Goal: Find specific page/section: Find specific page/section

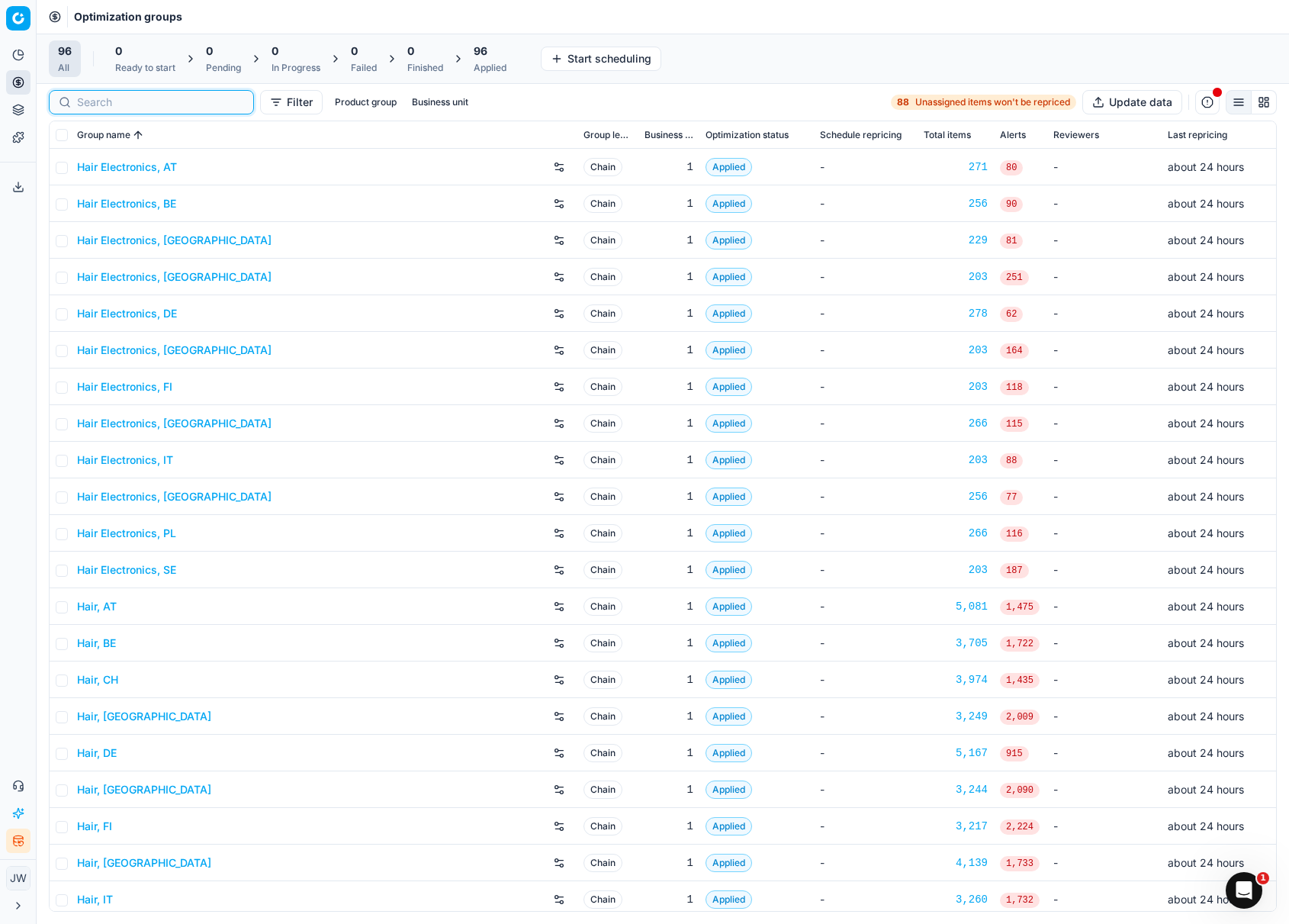
click at [94, 100] on input at bounding box center [160, 102] width 167 height 15
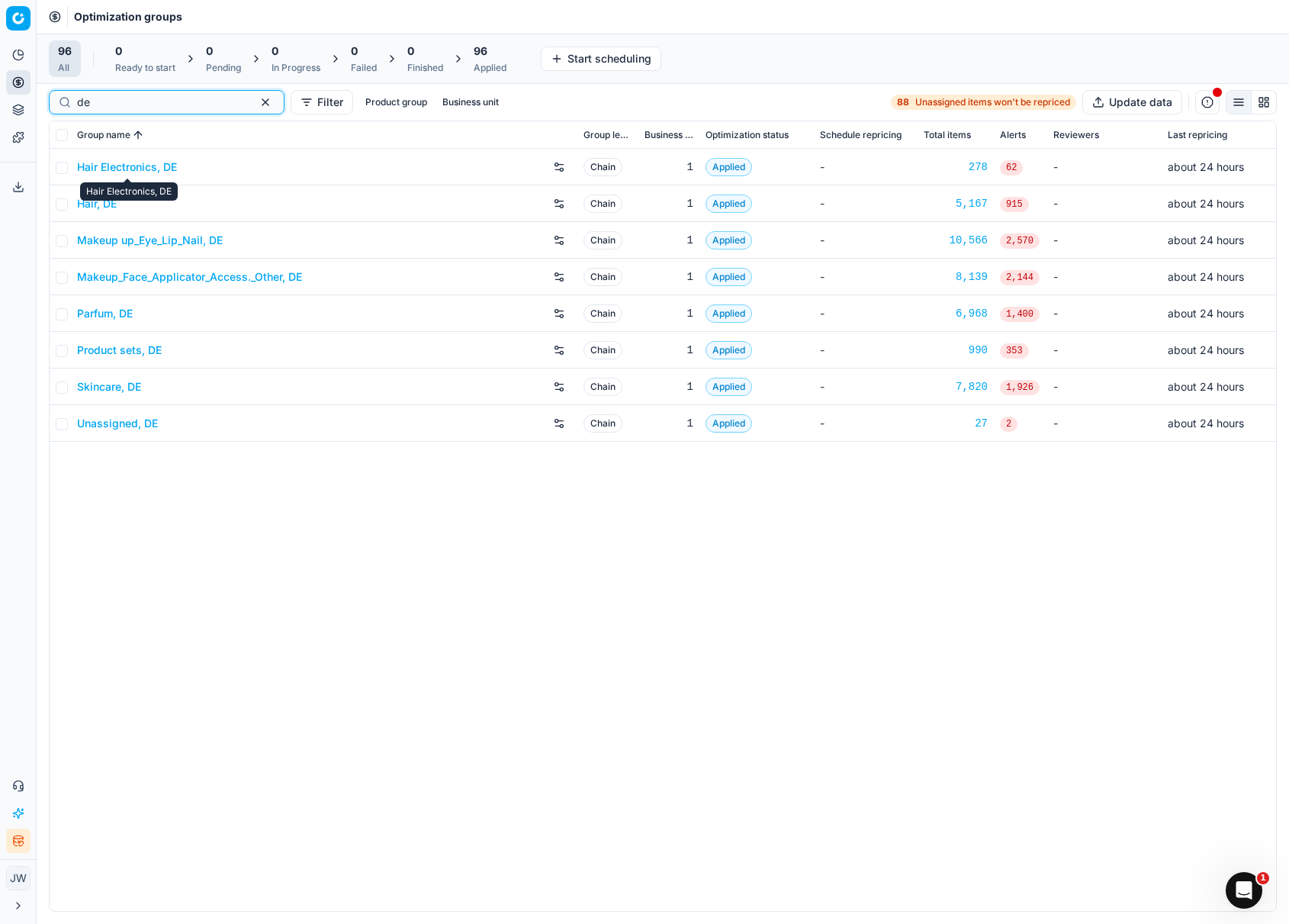
type input "de"
click at [113, 163] on link "Hair Electronics, DE" at bounding box center [126, 166] width 100 height 15
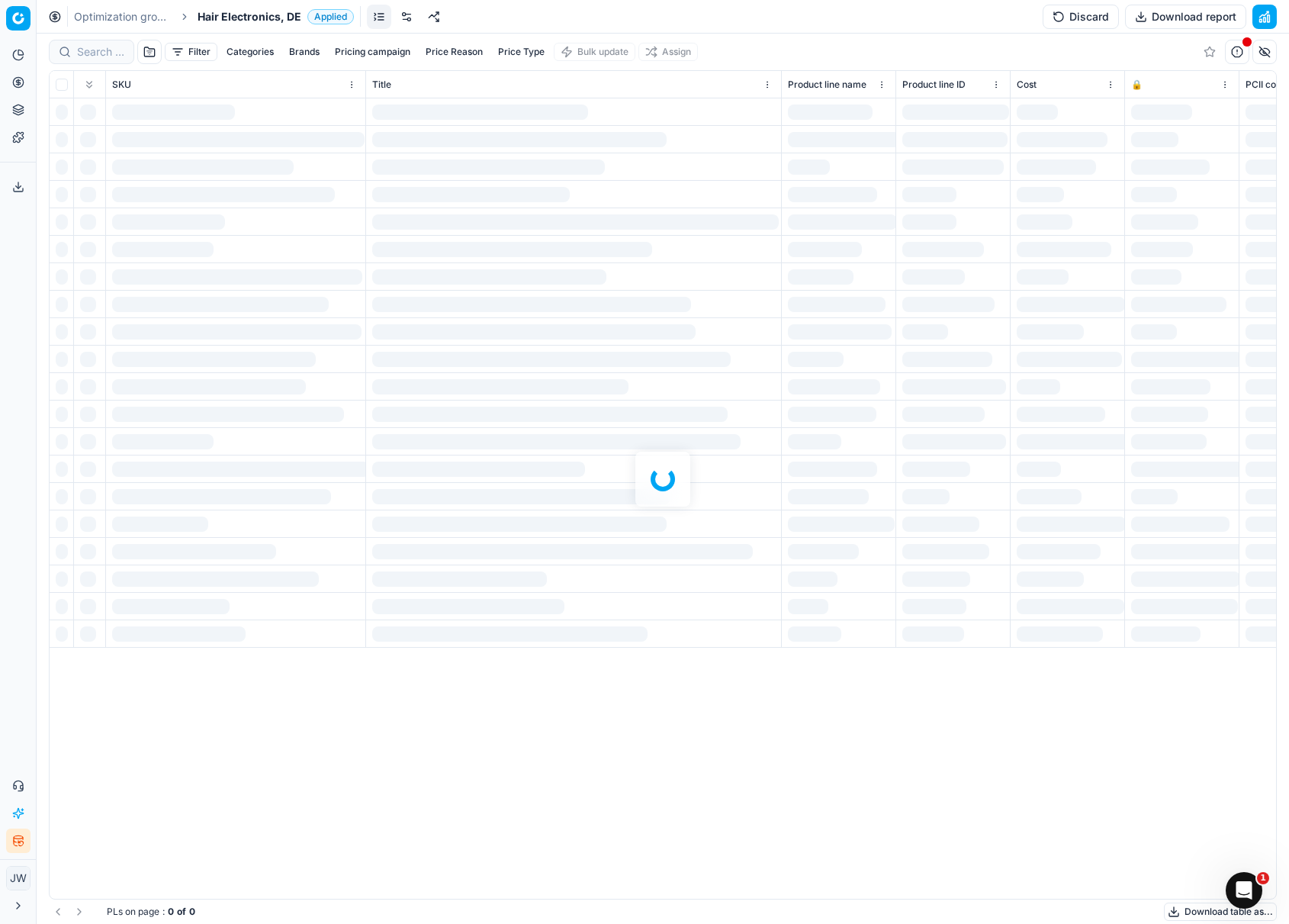
click at [402, 20] on link at bounding box center [406, 16] width 24 height 24
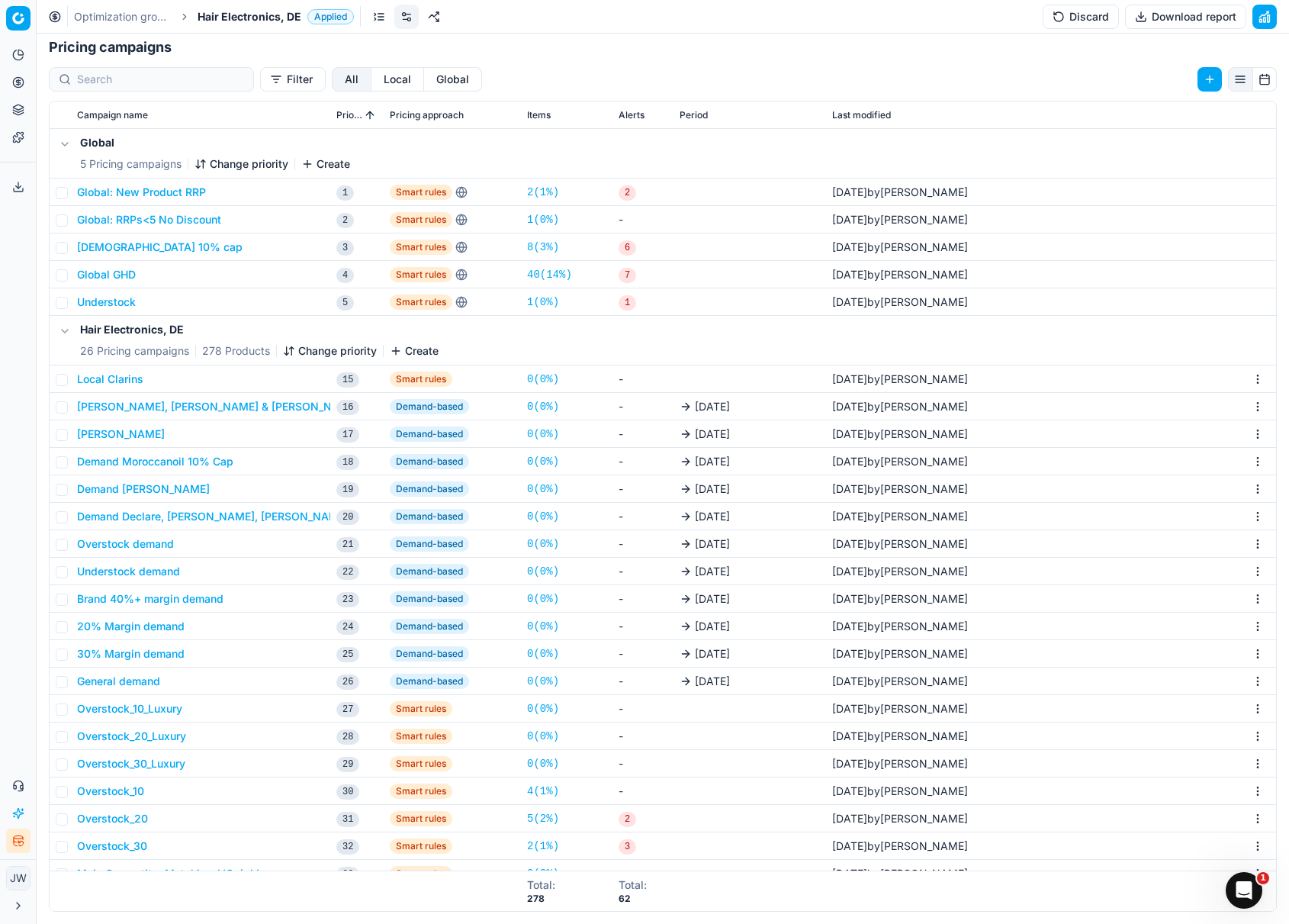
click at [371, 78] on button "Local" at bounding box center [397, 79] width 53 height 24
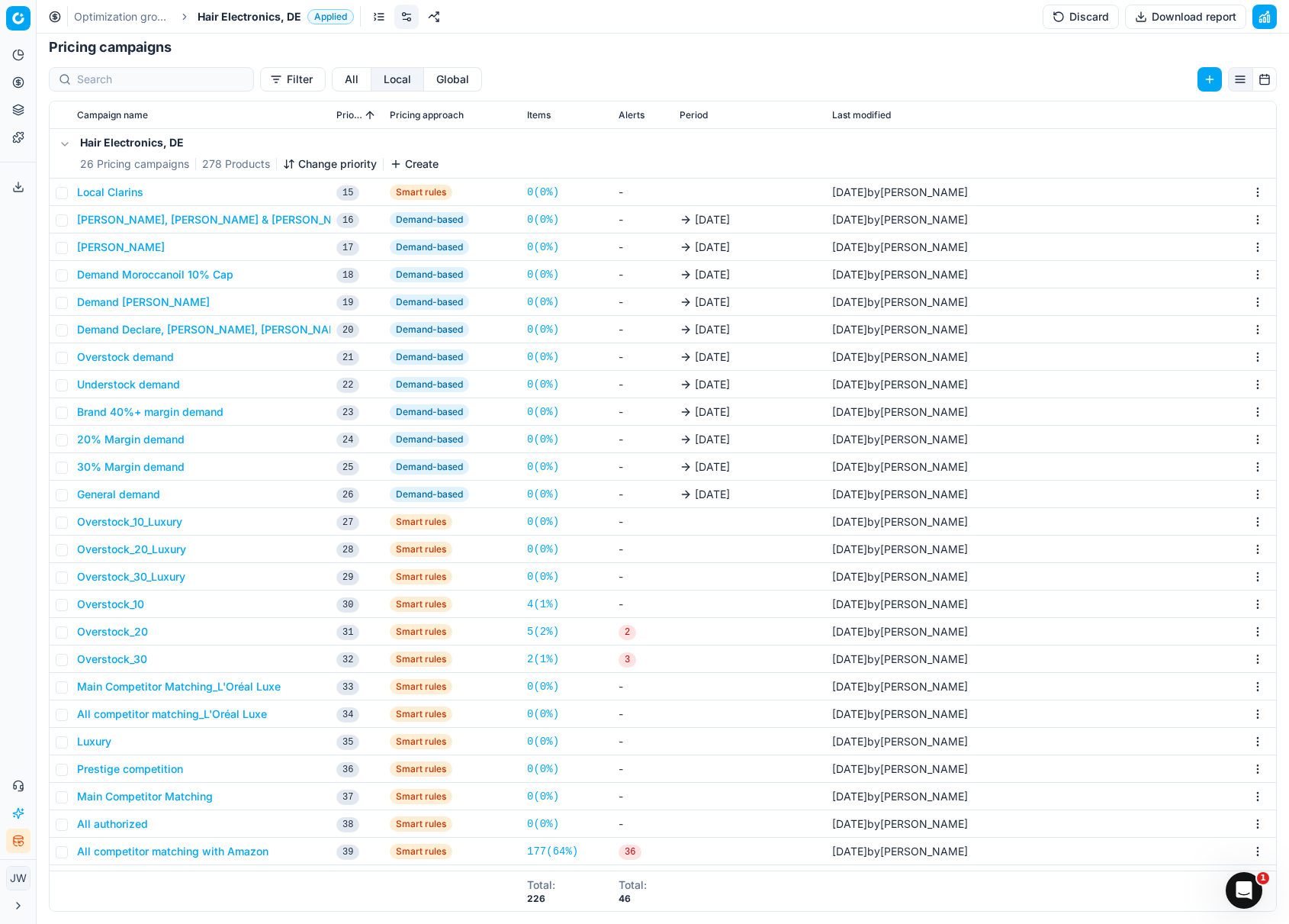
scroll to position [21, 0]
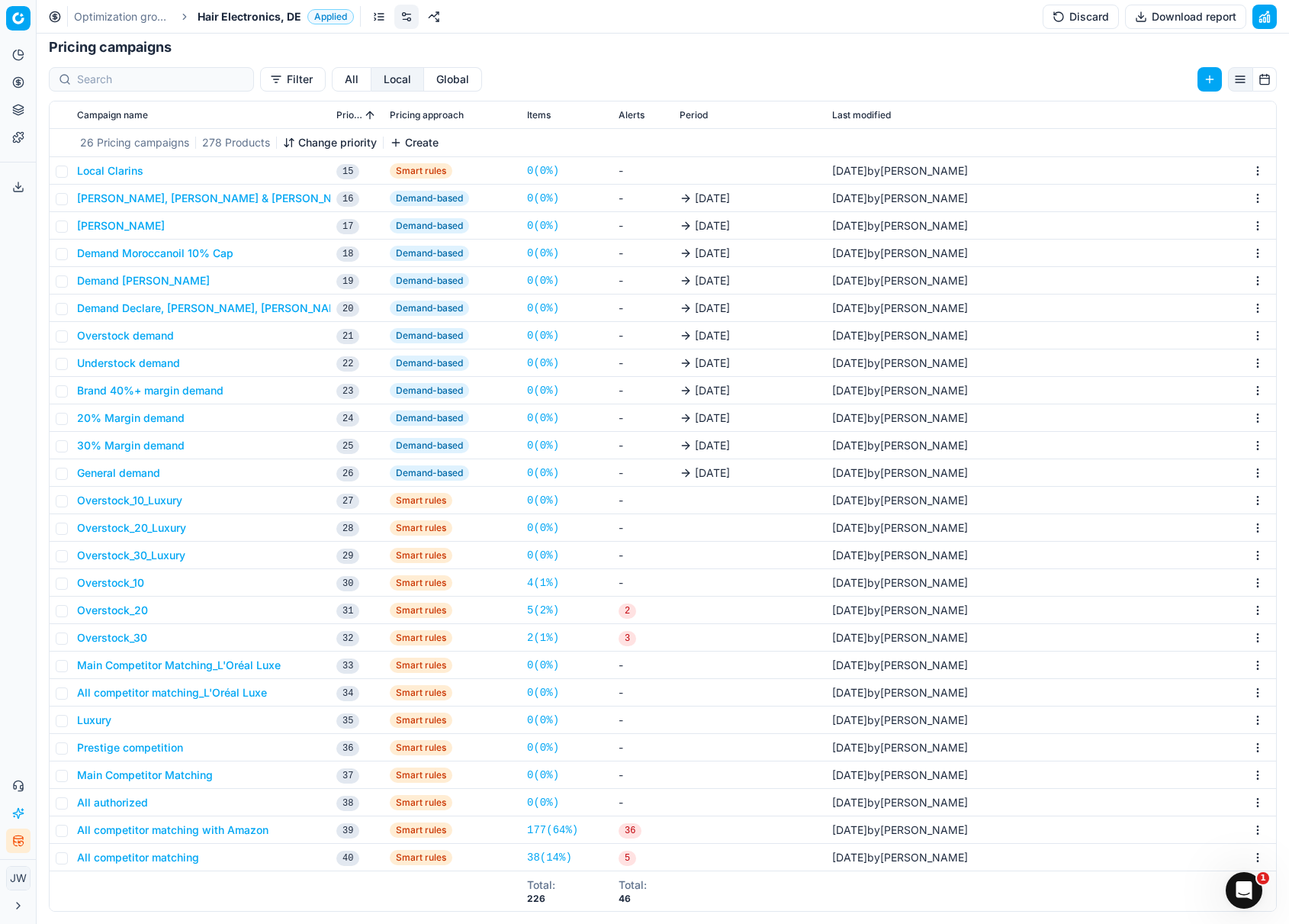
click at [176, 828] on button "All competitor matching with Amazon" at bounding box center [172, 829] width 191 height 15
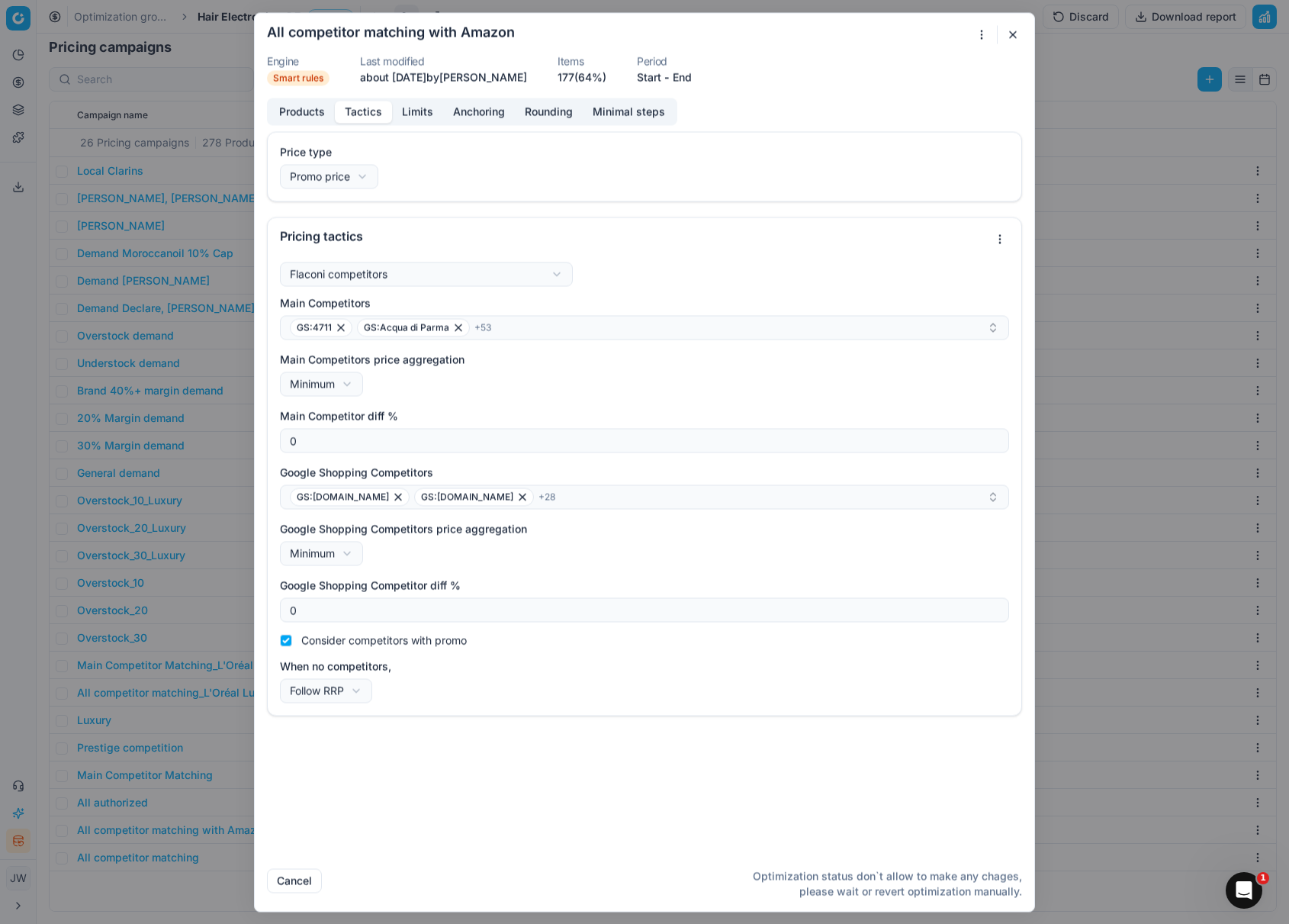
click at [370, 111] on button "Tactics" at bounding box center [363, 111] width 57 height 22
click at [289, 114] on button "Products" at bounding box center [302, 111] width 66 height 22
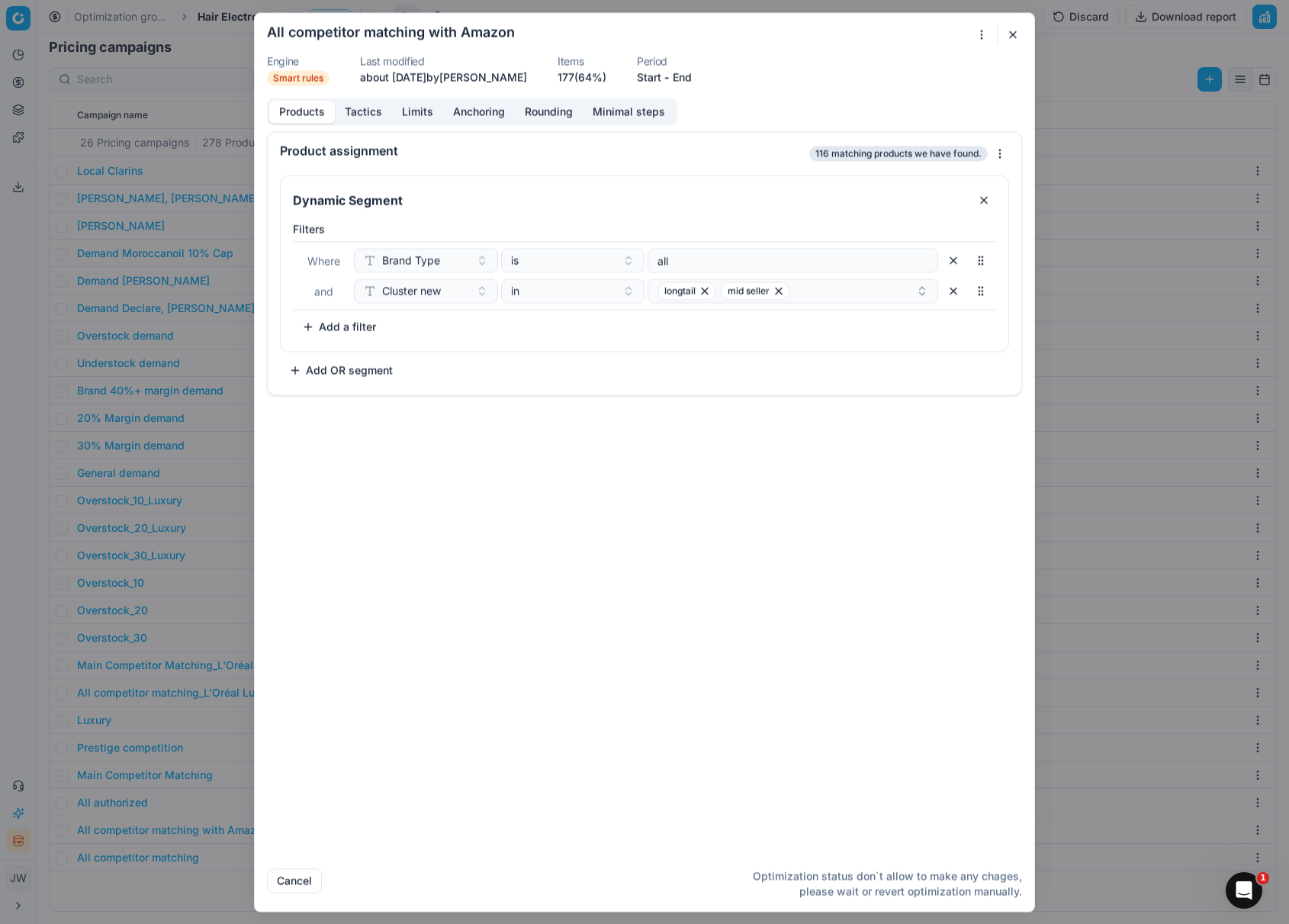
click at [1012, 38] on button "button" at bounding box center [1012, 34] width 18 height 18
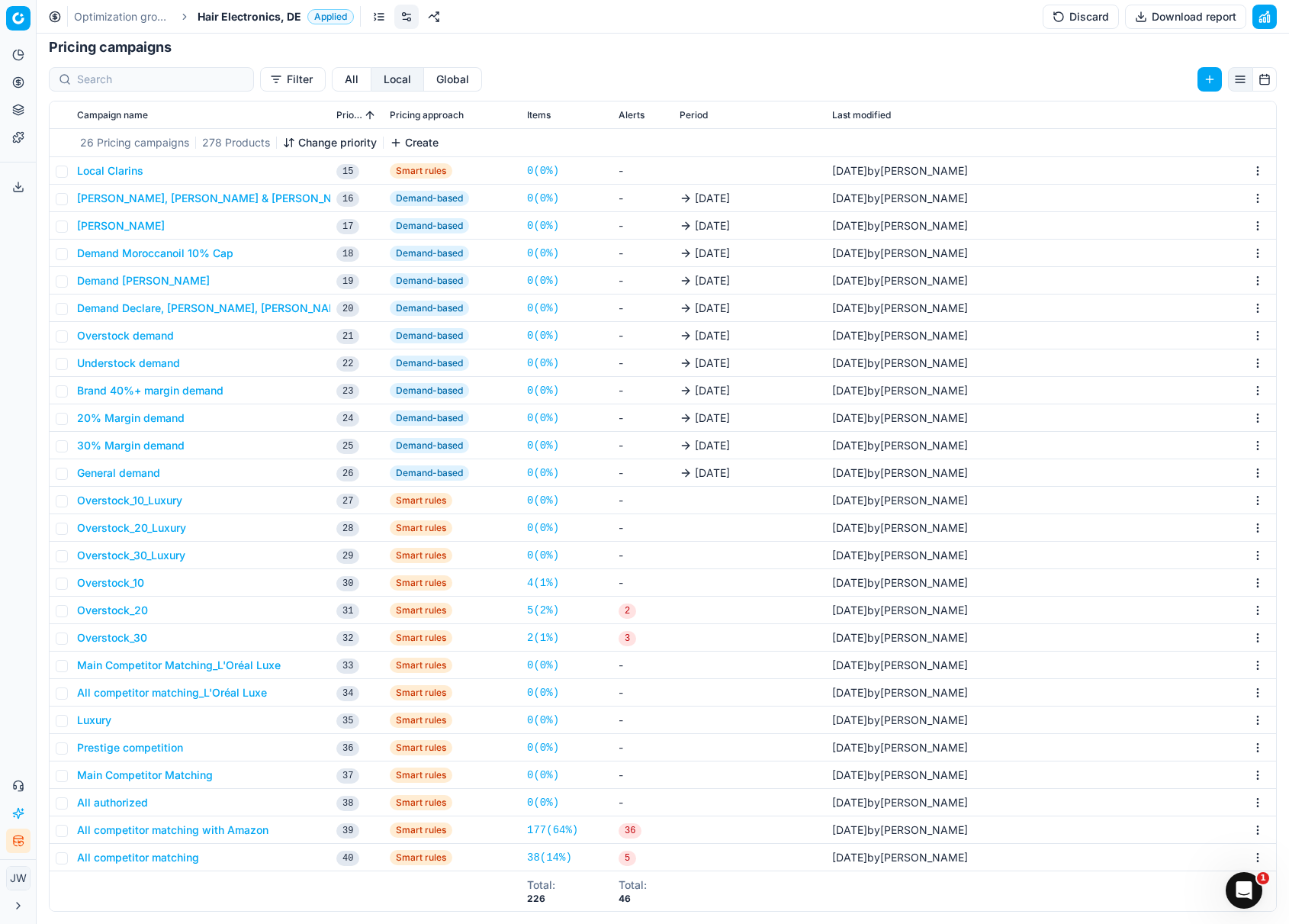
click at [195, 834] on button "All competitor matching with Amazon" at bounding box center [172, 829] width 191 height 15
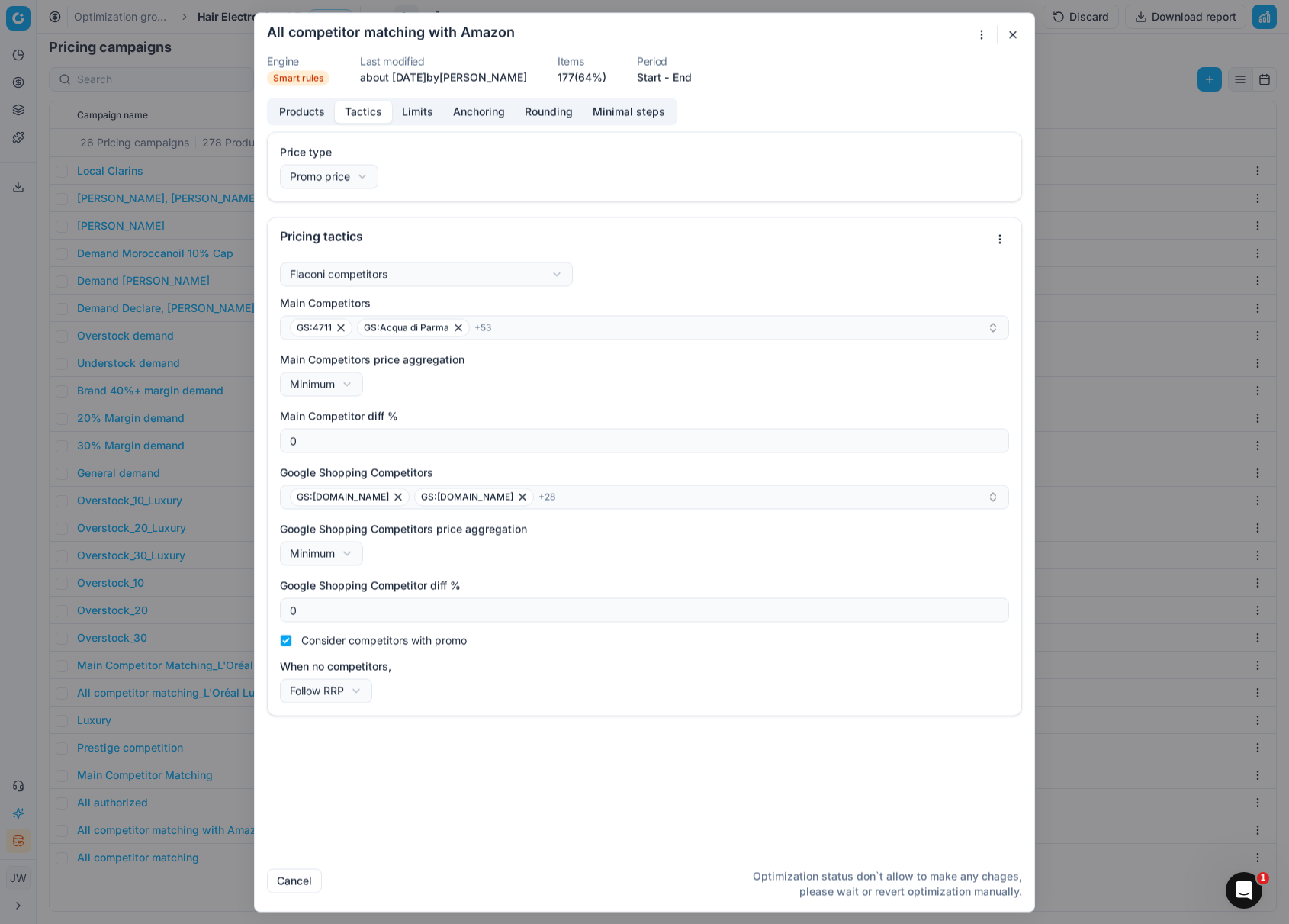
click at [362, 111] on button "Tactics" at bounding box center [363, 111] width 57 height 22
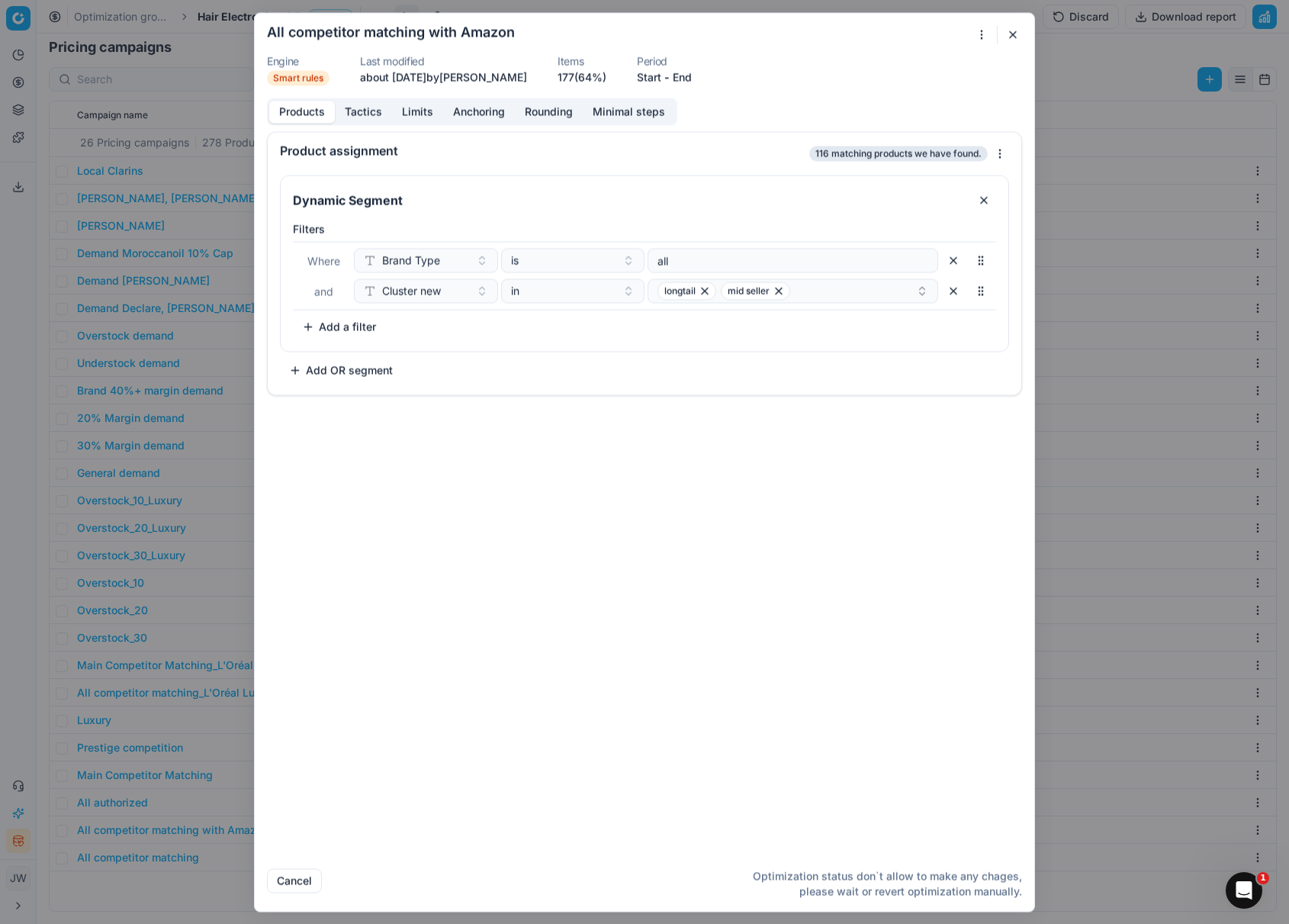
click at [322, 114] on button "Products" at bounding box center [302, 111] width 66 height 22
click at [1013, 25] on button "button" at bounding box center [1012, 34] width 18 height 18
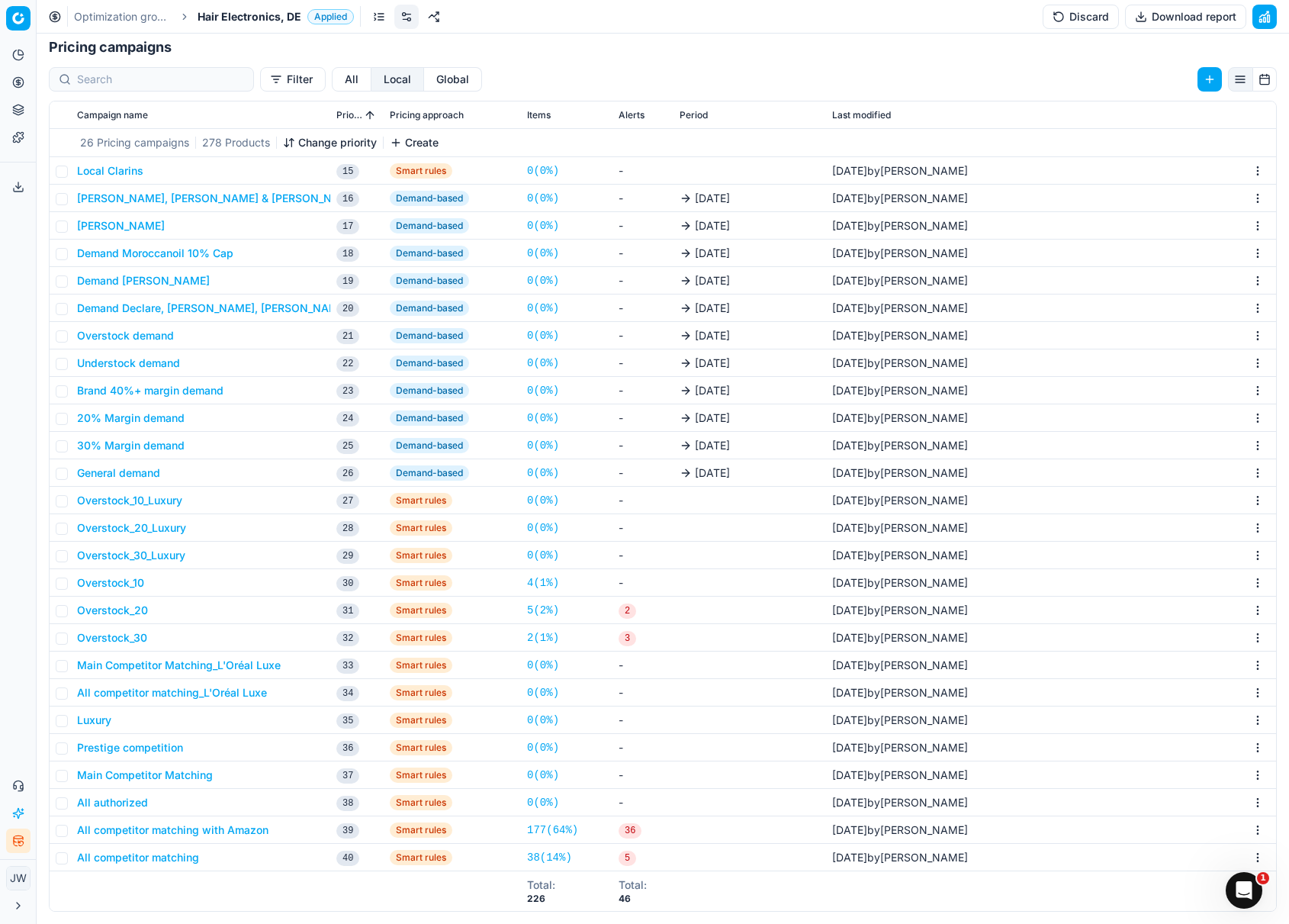
click at [155, 831] on button "All competitor matching with Amazon" at bounding box center [172, 829] width 191 height 15
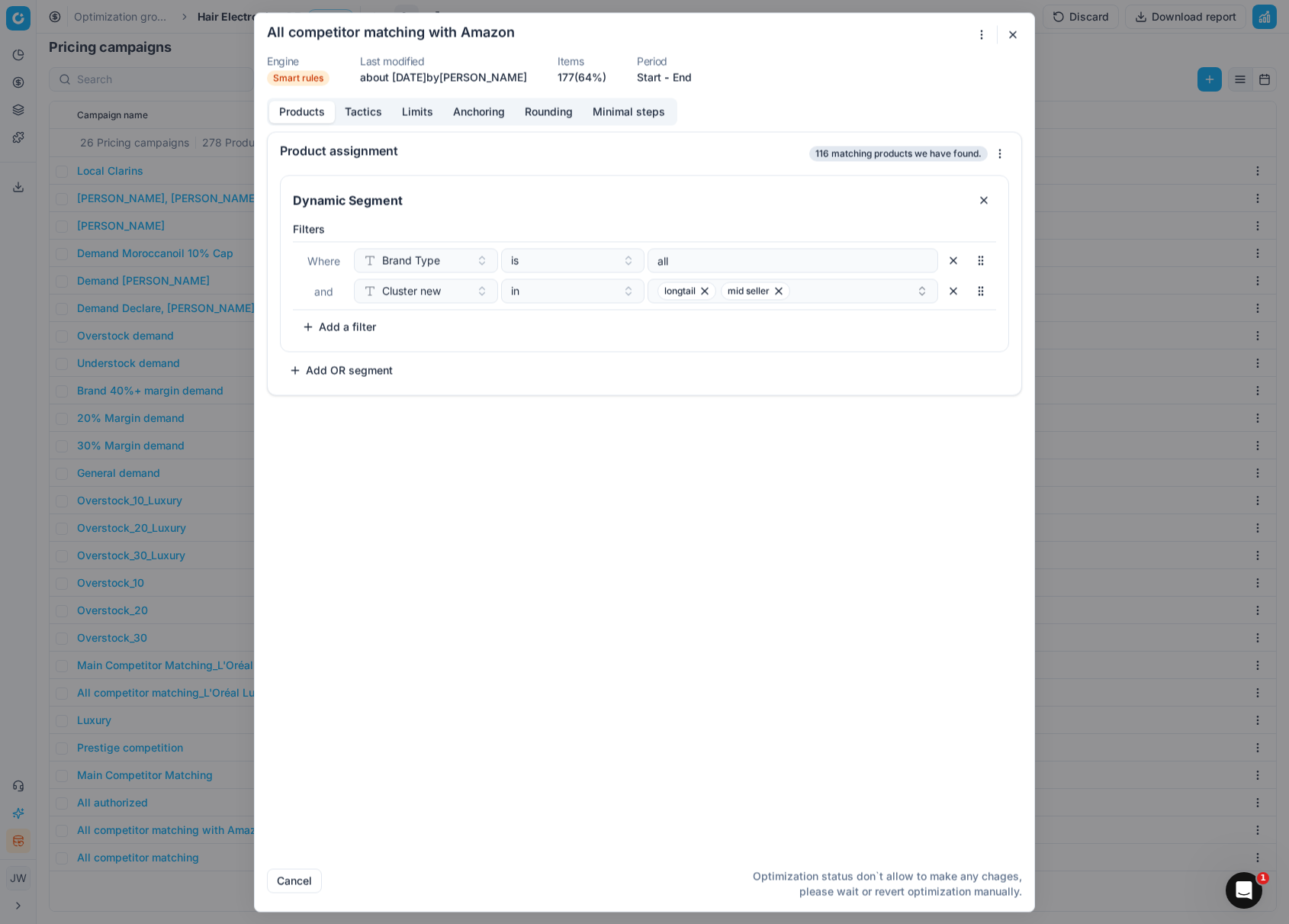
click at [1011, 31] on button "button" at bounding box center [1012, 34] width 18 height 18
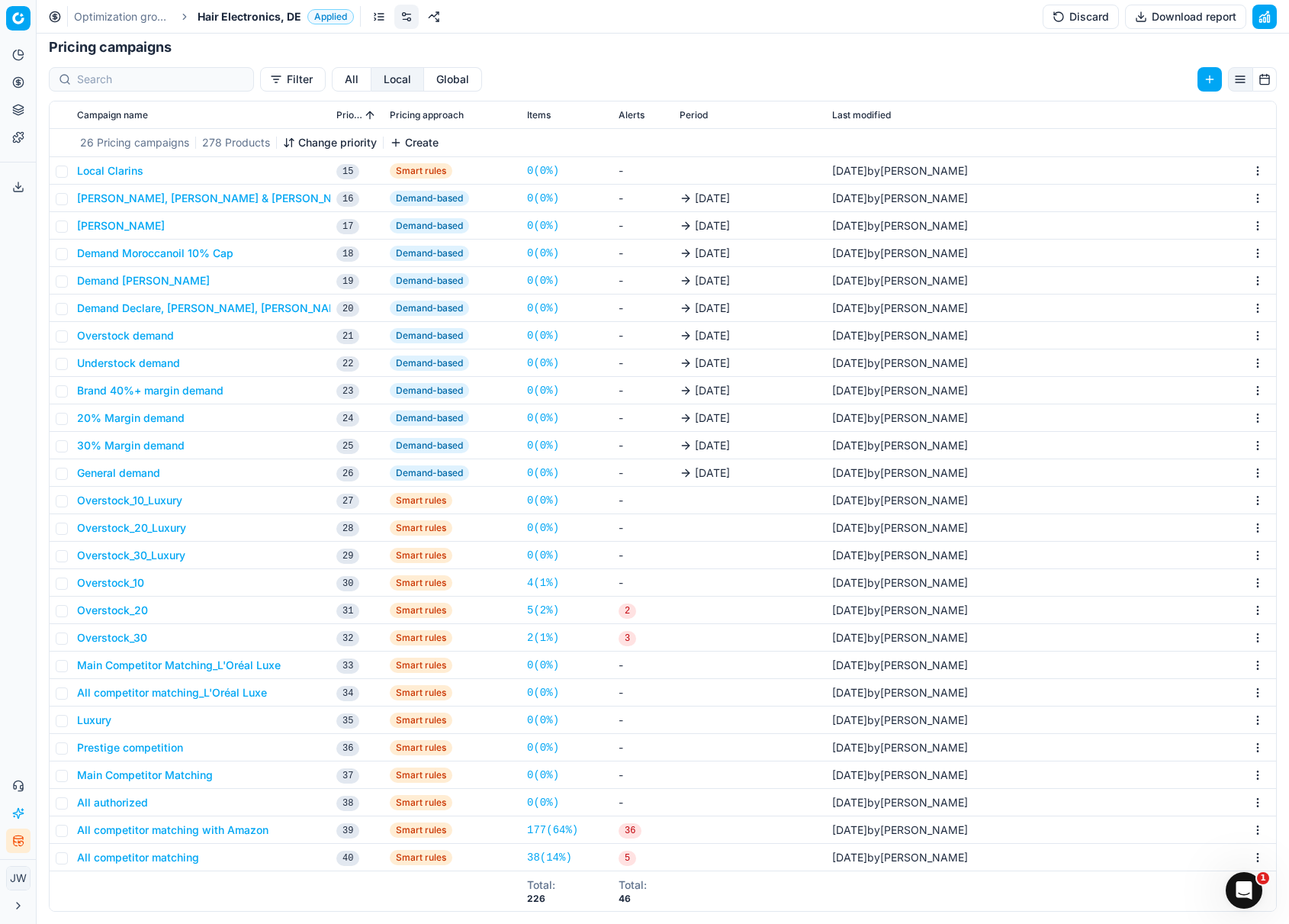
click at [544, 827] on link "177 ( 64% )" at bounding box center [552, 829] width 51 height 15
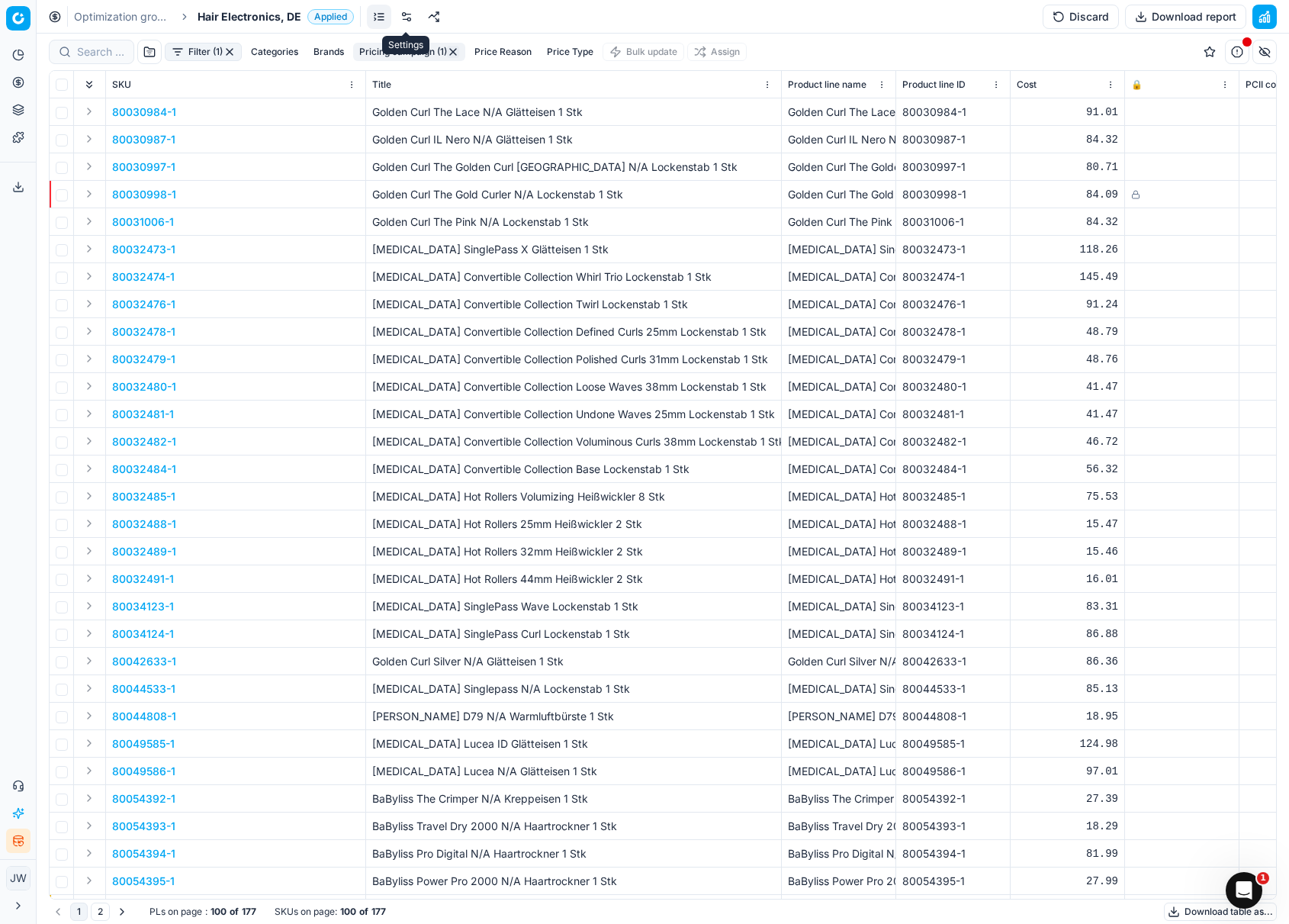
click at [404, 18] on link at bounding box center [406, 16] width 24 height 24
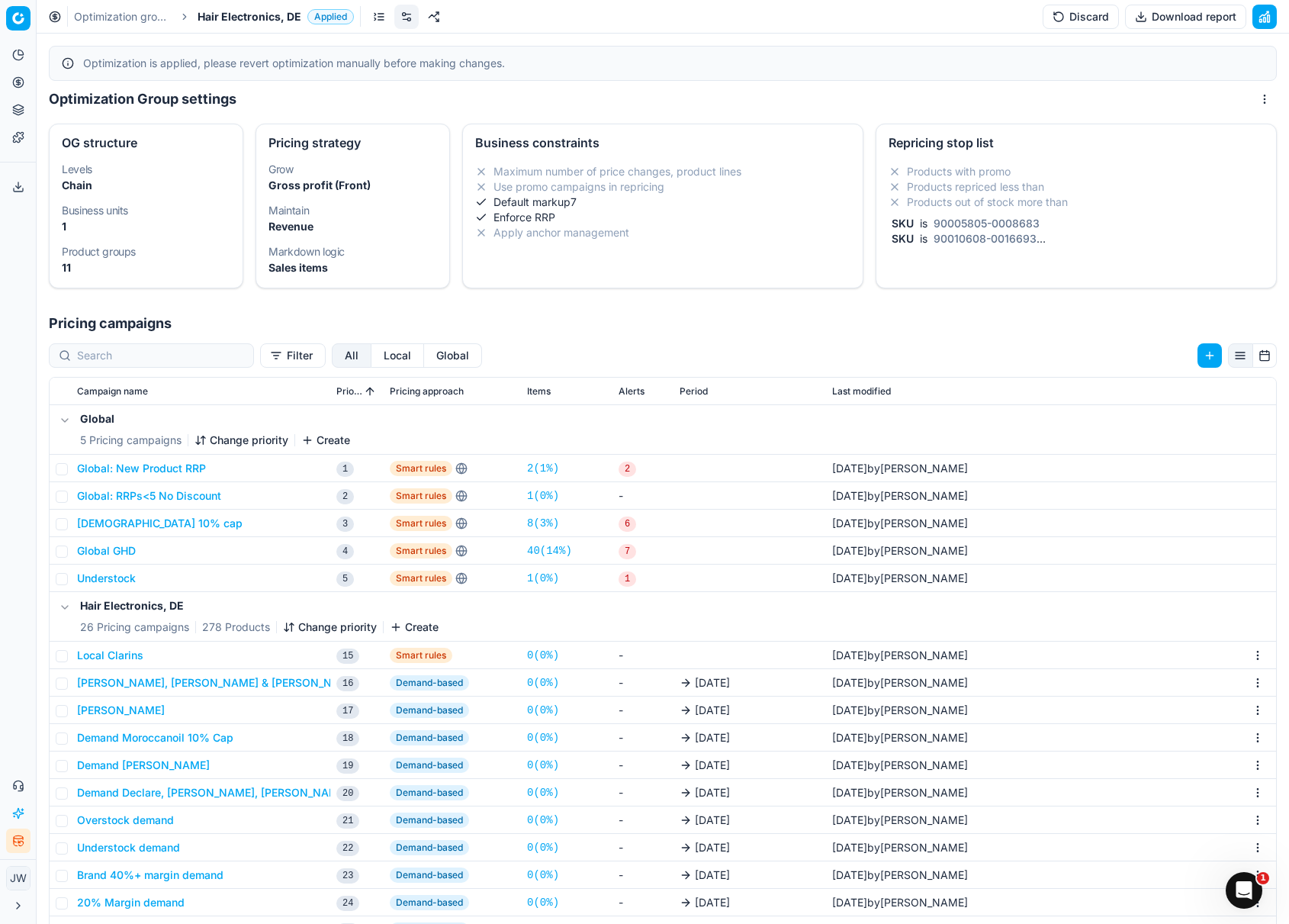
click at [372, 18] on link at bounding box center [378, 16] width 24 height 24
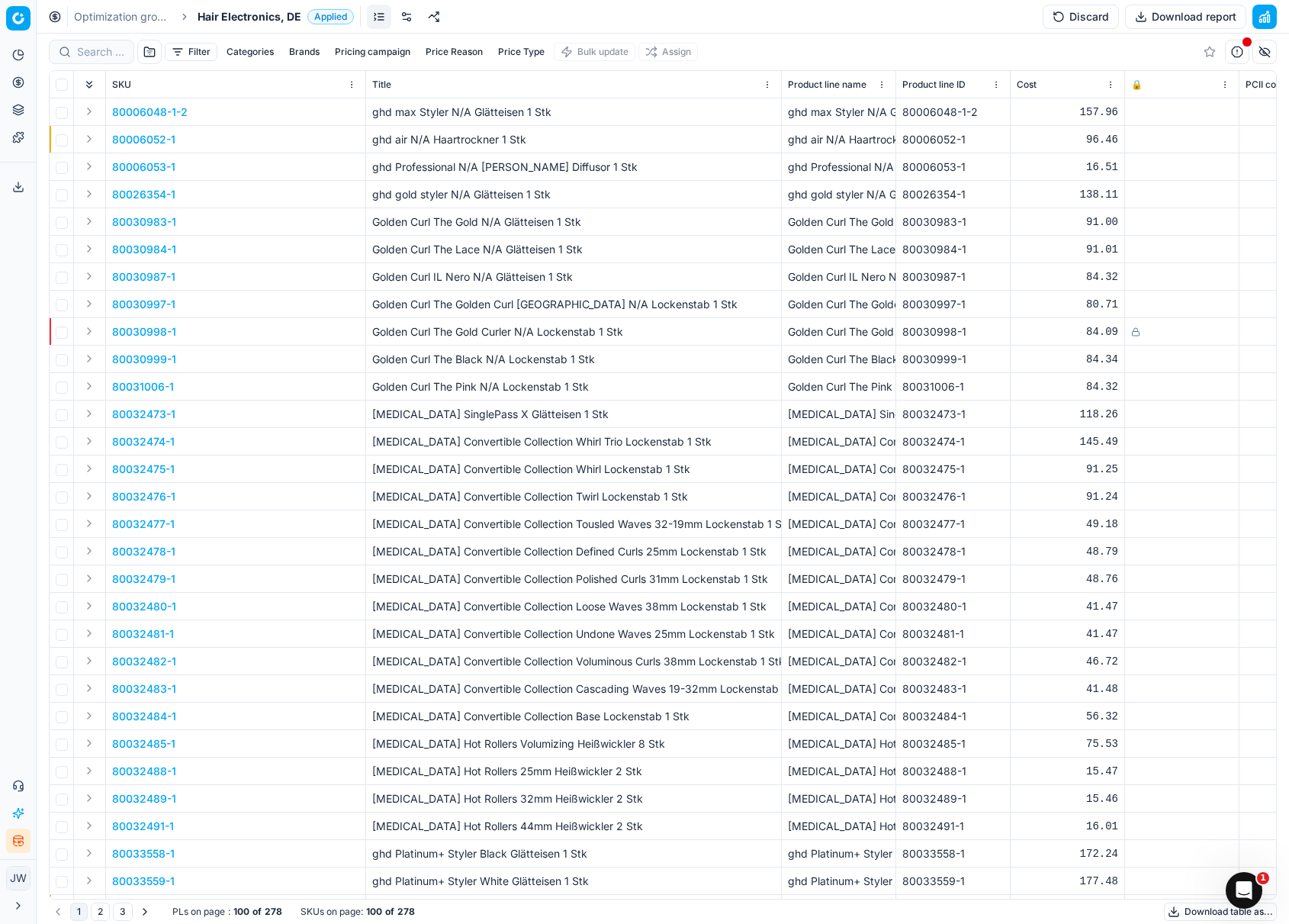
click at [466, 50] on button "Price Reason" at bounding box center [454, 52] width 70 height 18
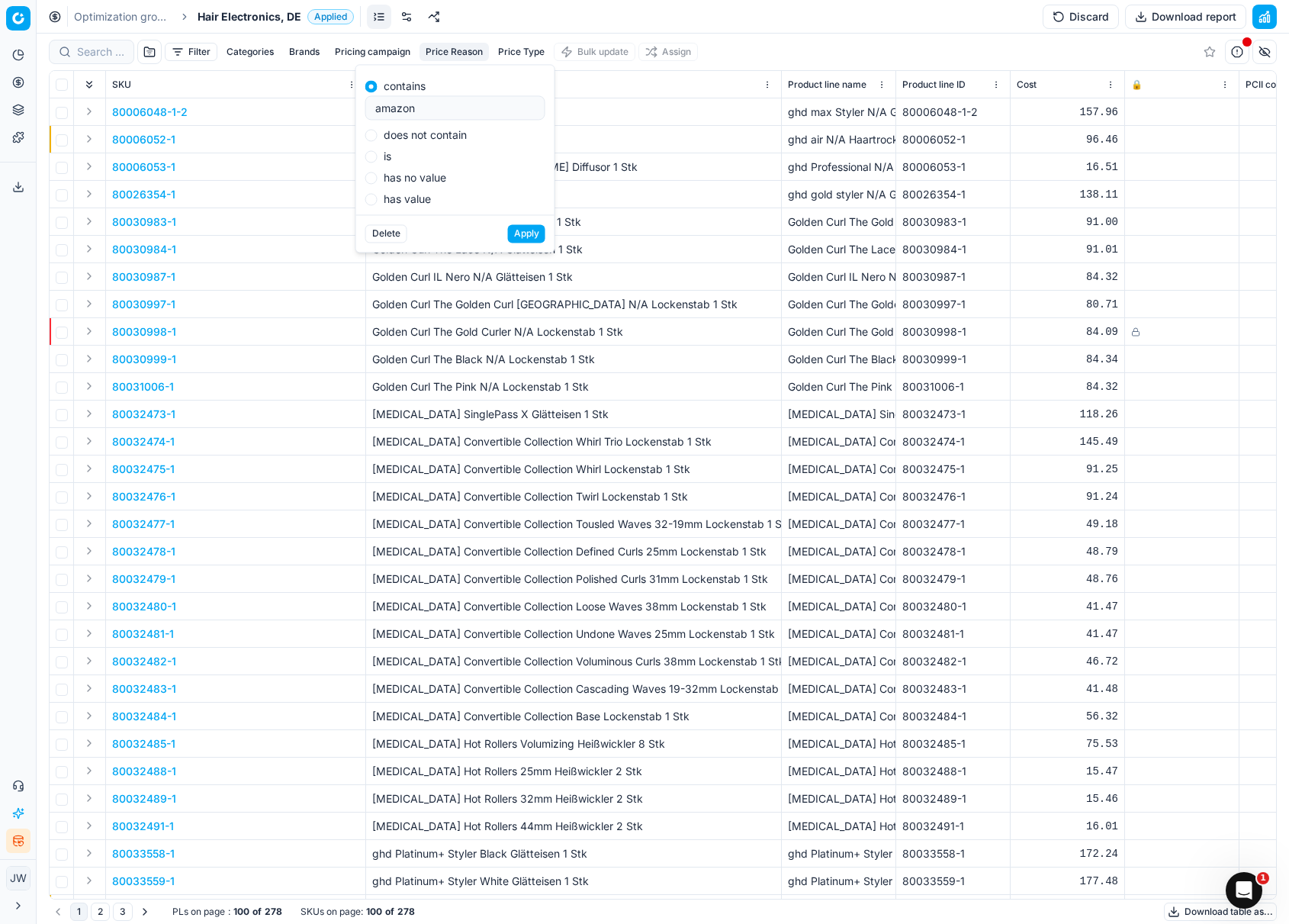
type input "amazon"
click at [534, 240] on button "Apply" at bounding box center [527, 233] width 38 height 18
